Goal: Task Accomplishment & Management: Manage account settings

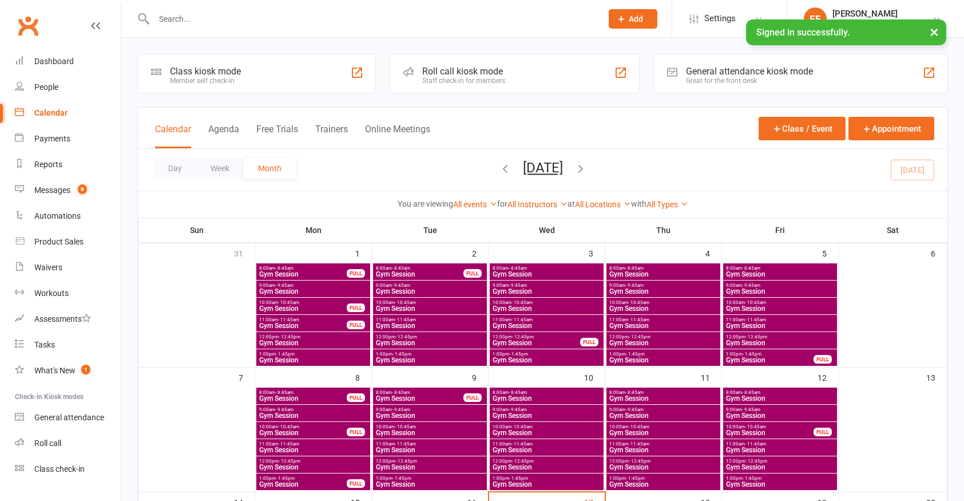
click at [215, 24] on input "text" at bounding box center [373, 19] width 444 height 16
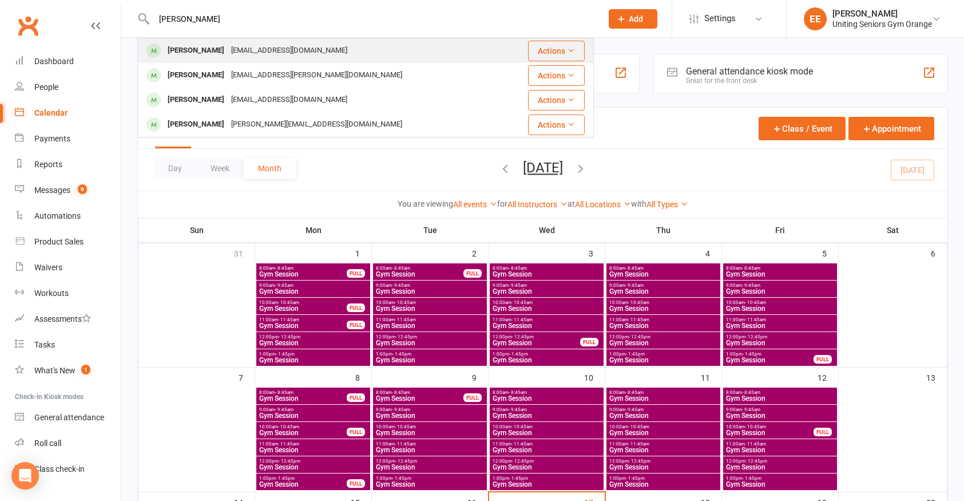
type input "[PERSON_NAME]"
click at [221, 39] on div "[PERSON_NAME] [EMAIL_ADDRESS][DOMAIN_NAME]" at bounding box center [322, 50] width 366 height 23
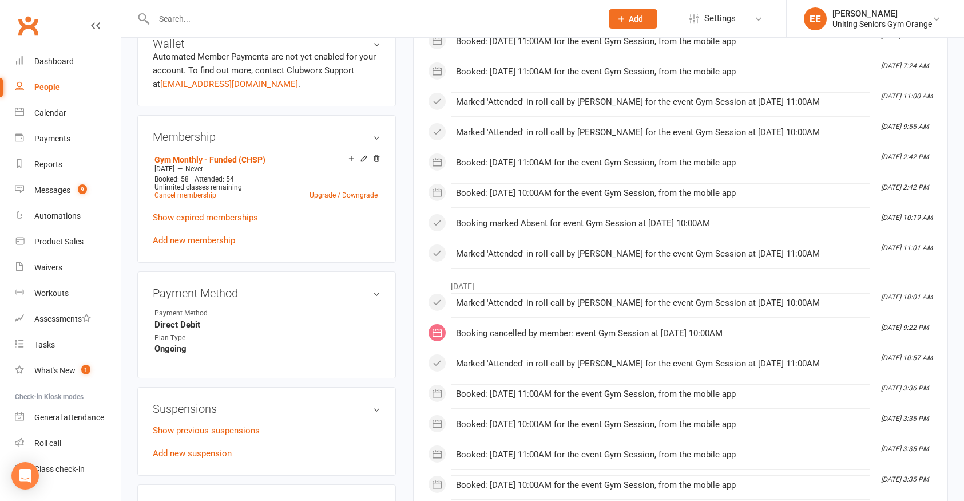
scroll to position [515, 0]
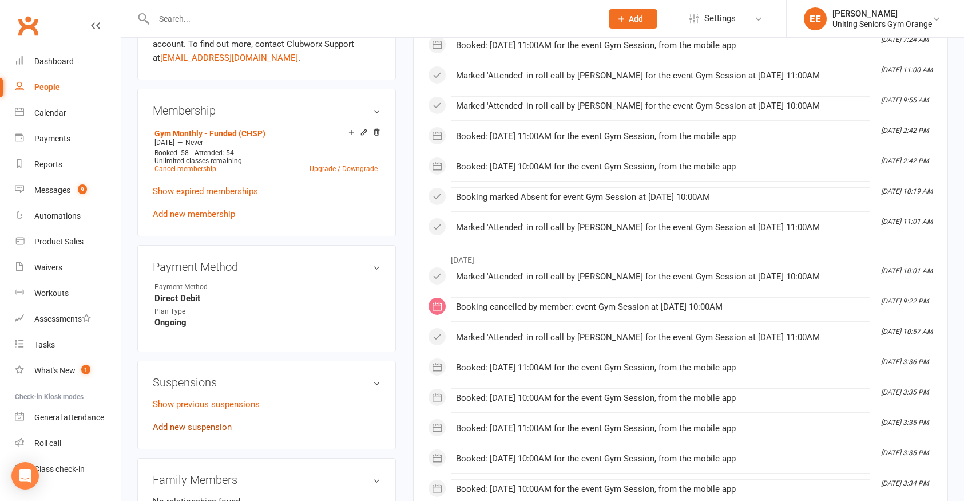
click at [198, 424] on link "Add new suspension" at bounding box center [192, 427] width 79 height 10
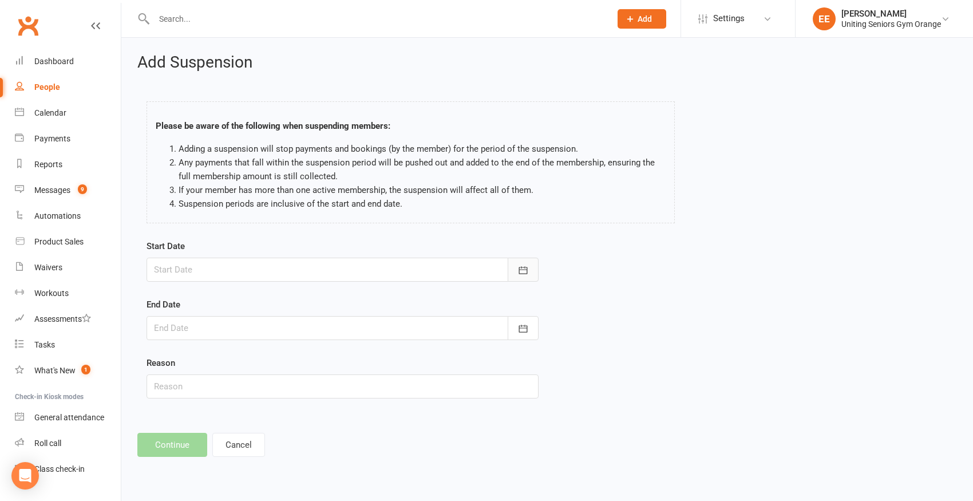
click at [521, 268] on icon "button" at bounding box center [522, 269] width 11 height 11
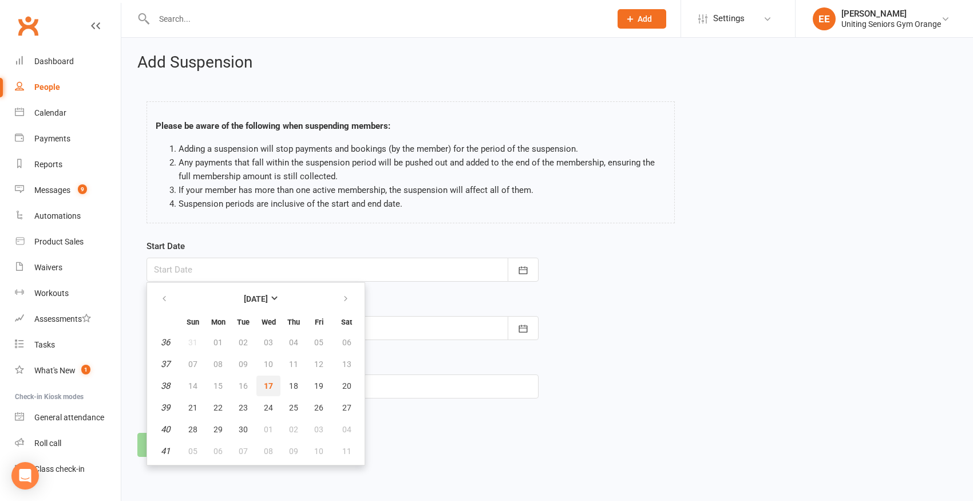
click at [273, 382] on button "17" at bounding box center [268, 385] width 24 height 21
type input "[DATE]"
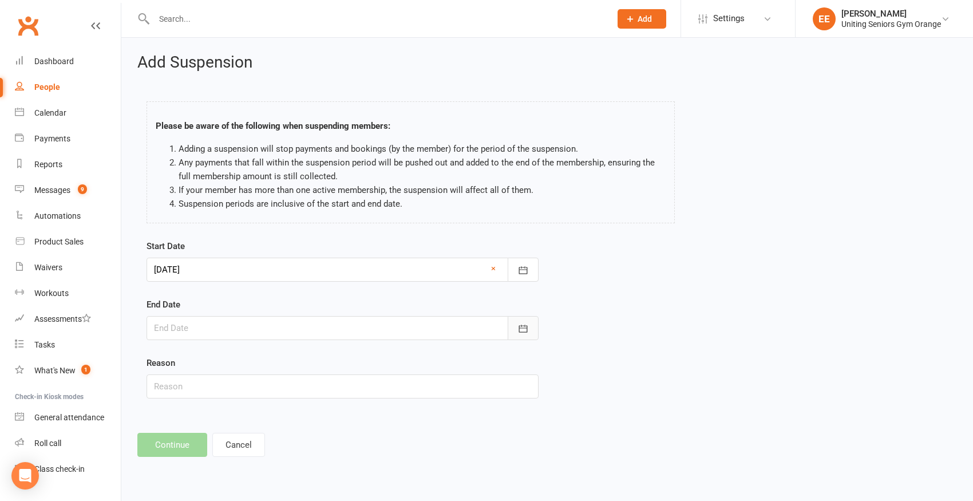
click at [527, 326] on icon "button" at bounding box center [522, 328] width 11 height 11
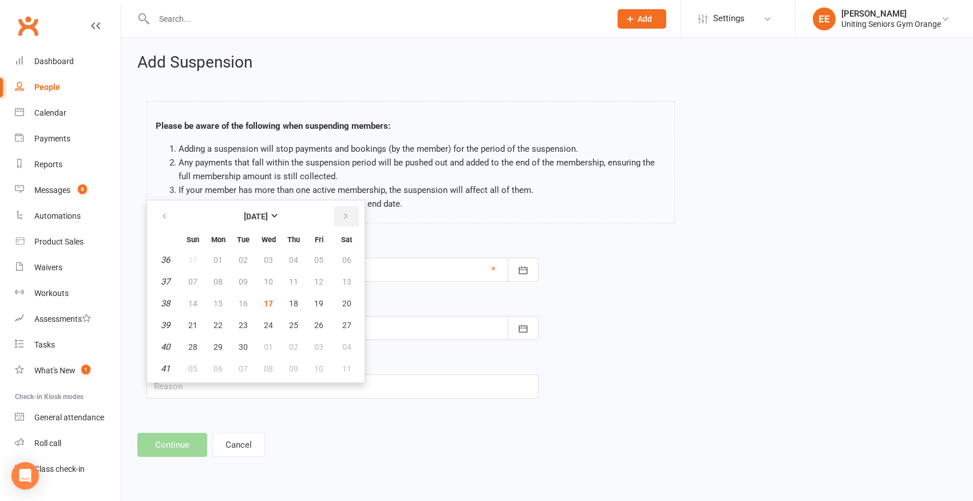
click at [339, 221] on button "button" at bounding box center [346, 216] width 25 height 21
click at [268, 262] on span "01" at bounding box center [268, 259] width 9 height 9
type input "[DATE]"
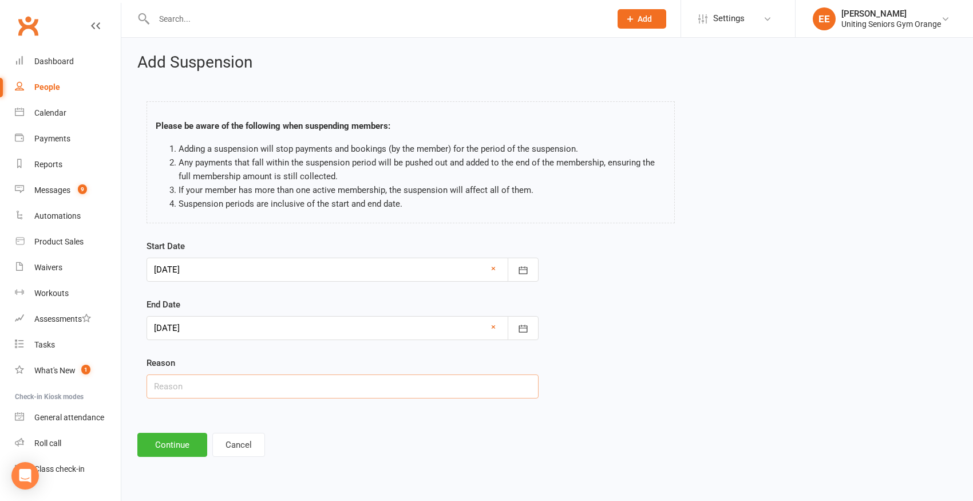
click at [350, 386] on input "text" at bounding box center [343, 386] width 392 height 24
type input "Away + hip injury"
click at [191, 450] on button "Continue" at bounding box center [172, 445] width 70 height 24
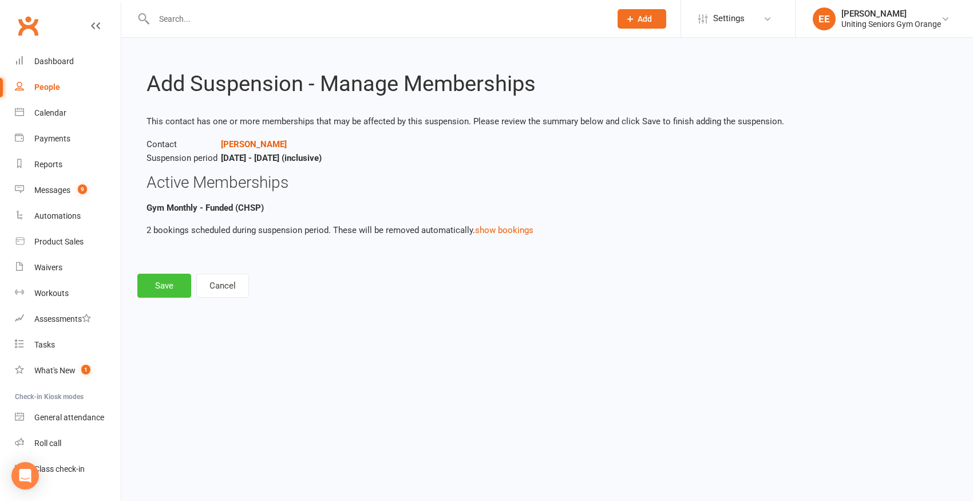
click at [183, 286] on button "Save" at bounding box center [164, 286] width 54 height 24
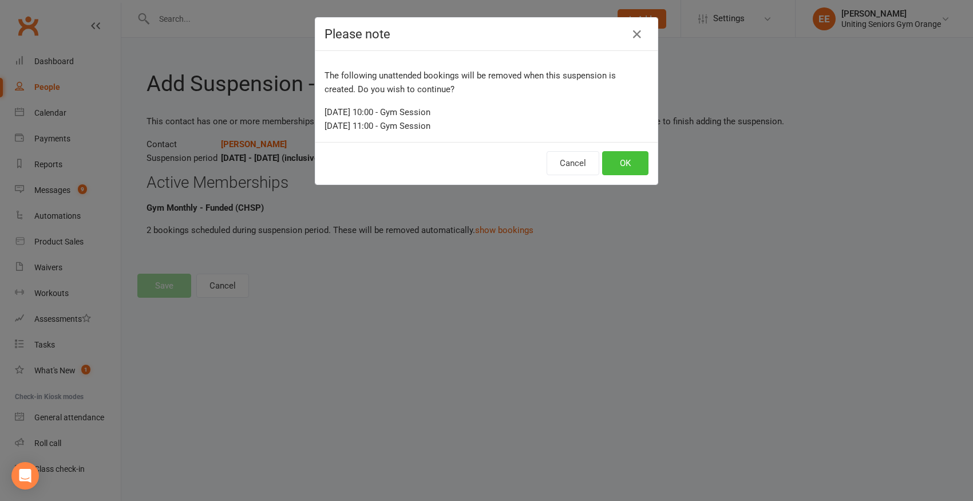
click at [624, 157] on button "OK" at bounding box center [625, 163] width 46 height 24
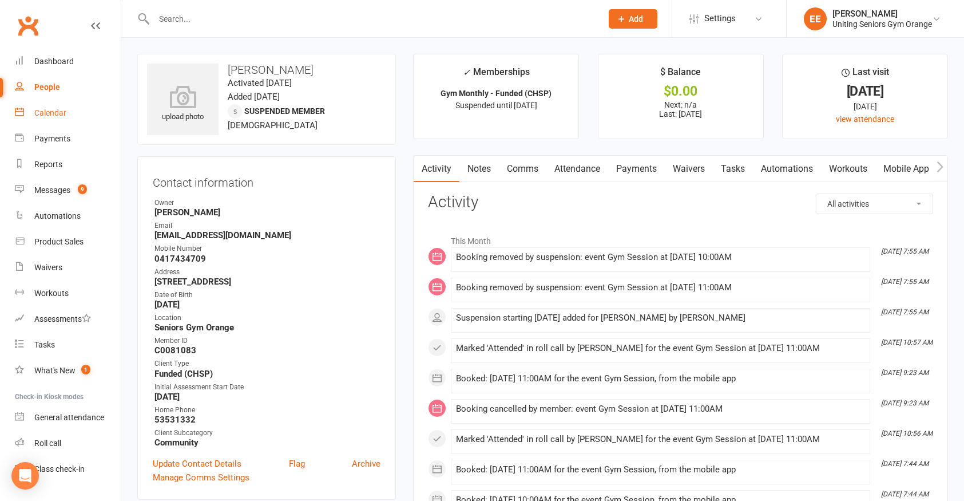
click at [35, 122] on link "Calendar" at bounding box center [68, 113] width 106 height 26
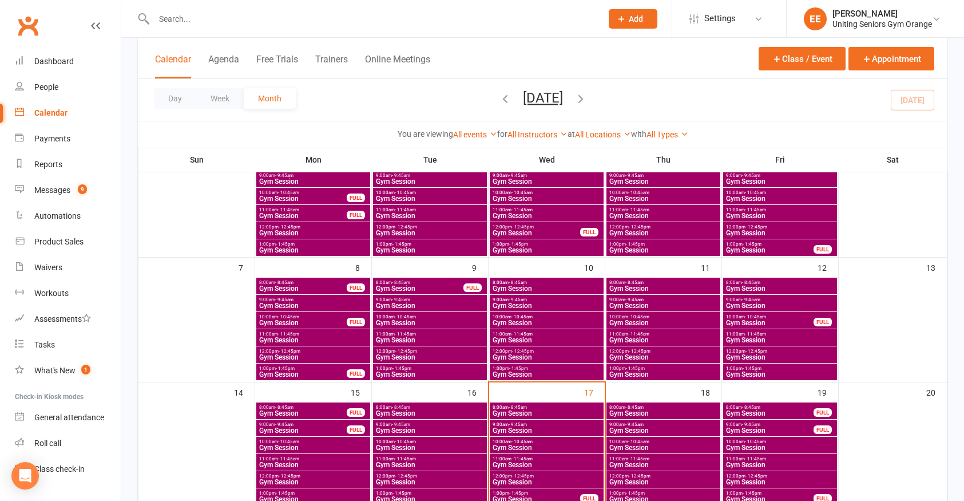
scroll to position [114, 0]
